Goal: Transaction & Acquisition: Download file/media

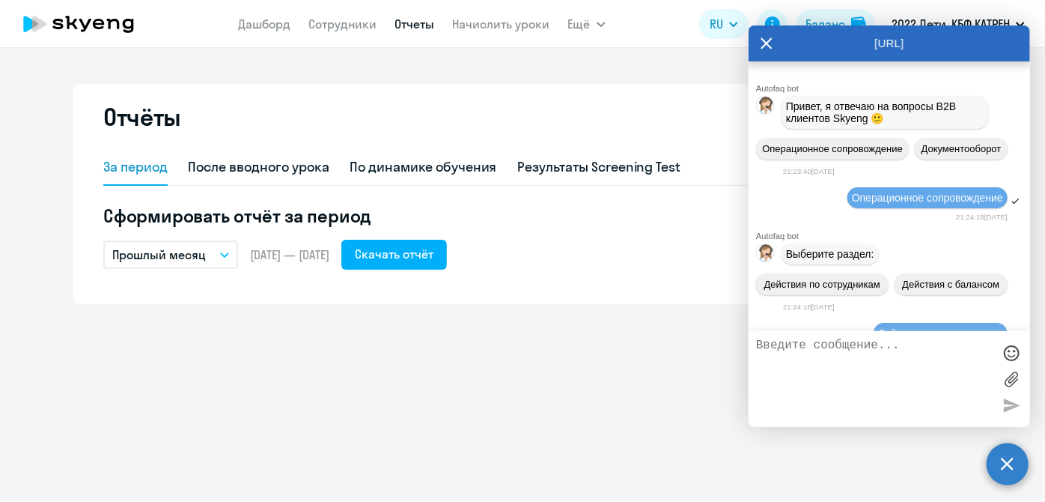
scroll to position [182820, 0]
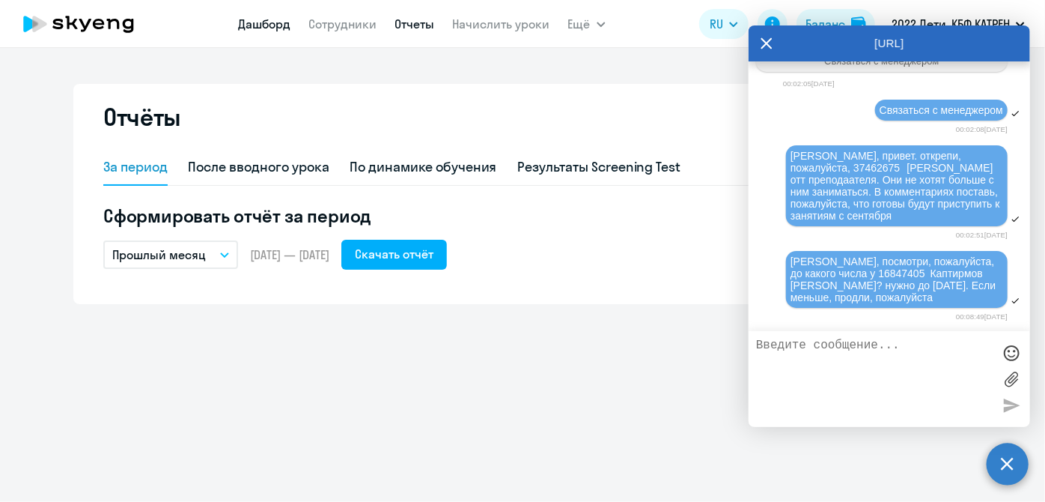
click at [267, 18] on link "Дашборд" at bounding box center [265, 23] width 52 height 15
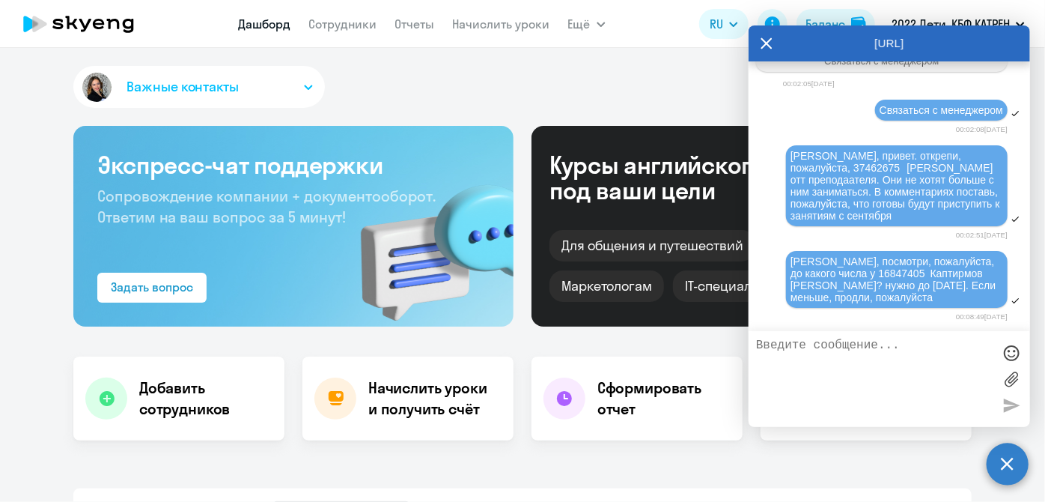
select select "30"
click at [419, 20] on link "Отчеты" at bounding box center [415, 23] width 40 height 15
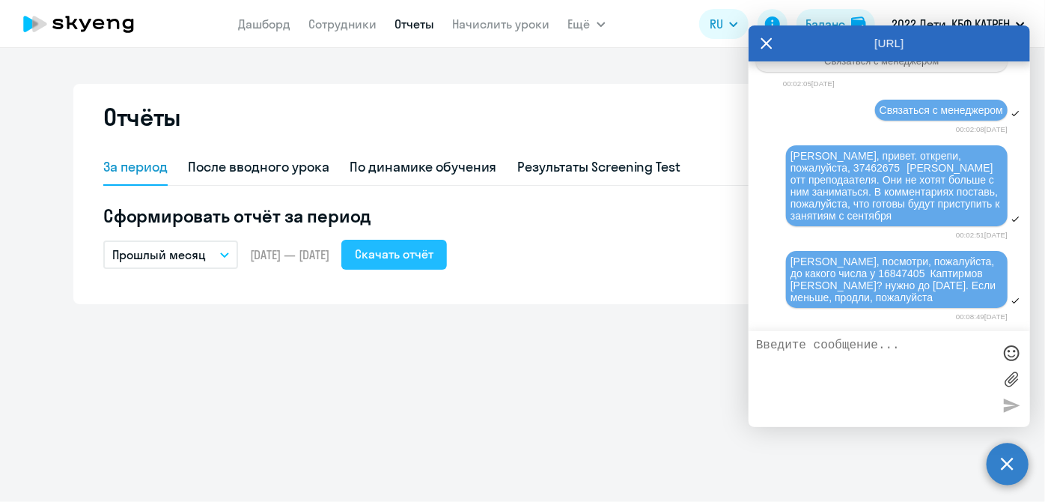
click at [434, 258] on div "Скачать отчёт" at bounding box center [394, 254] width 79 height 18
